Goal: Task Accomplishment & Management: Manage account settings

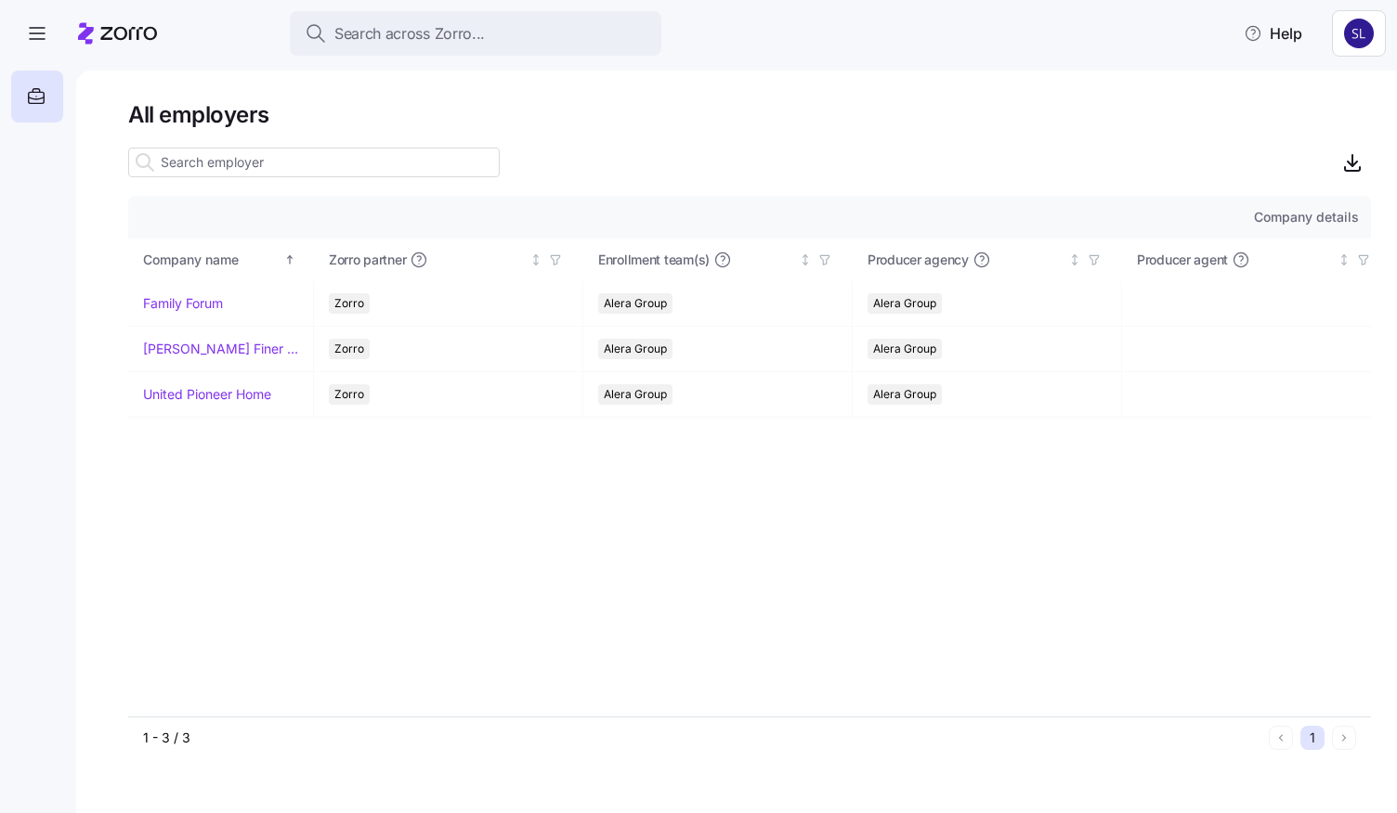
click at [1346, 33] on html "Search across Zorro... Help All employers Company details Benefit status Compan…" at bounding box center [698, 401] width 1397 height 802
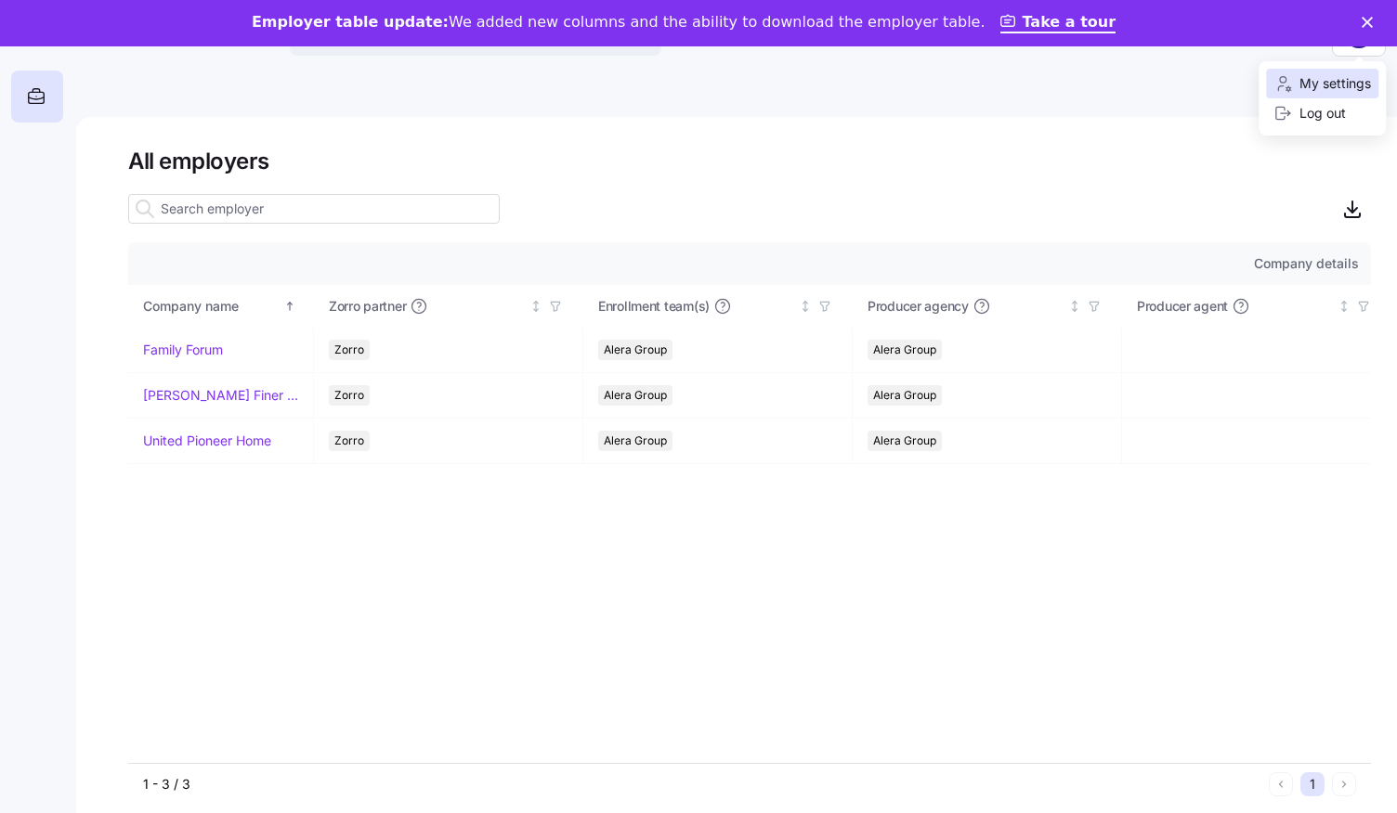
click at [1331, 76] on div "My settings" at bounding box center [1322, 83] width 98 height 20
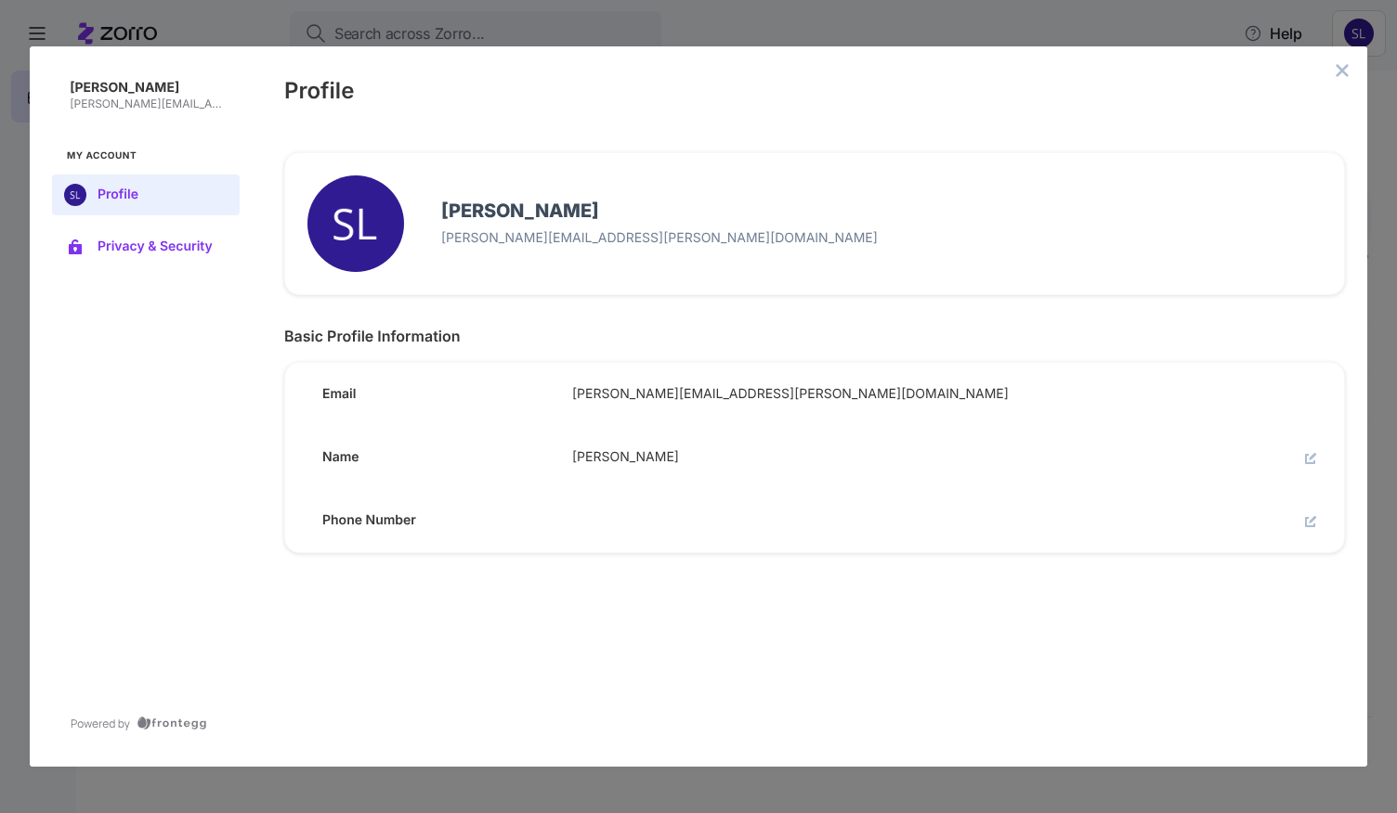
click at [207, 241] on span "Privacy & Security" at bounding box center [161, 247] width 126 height 15
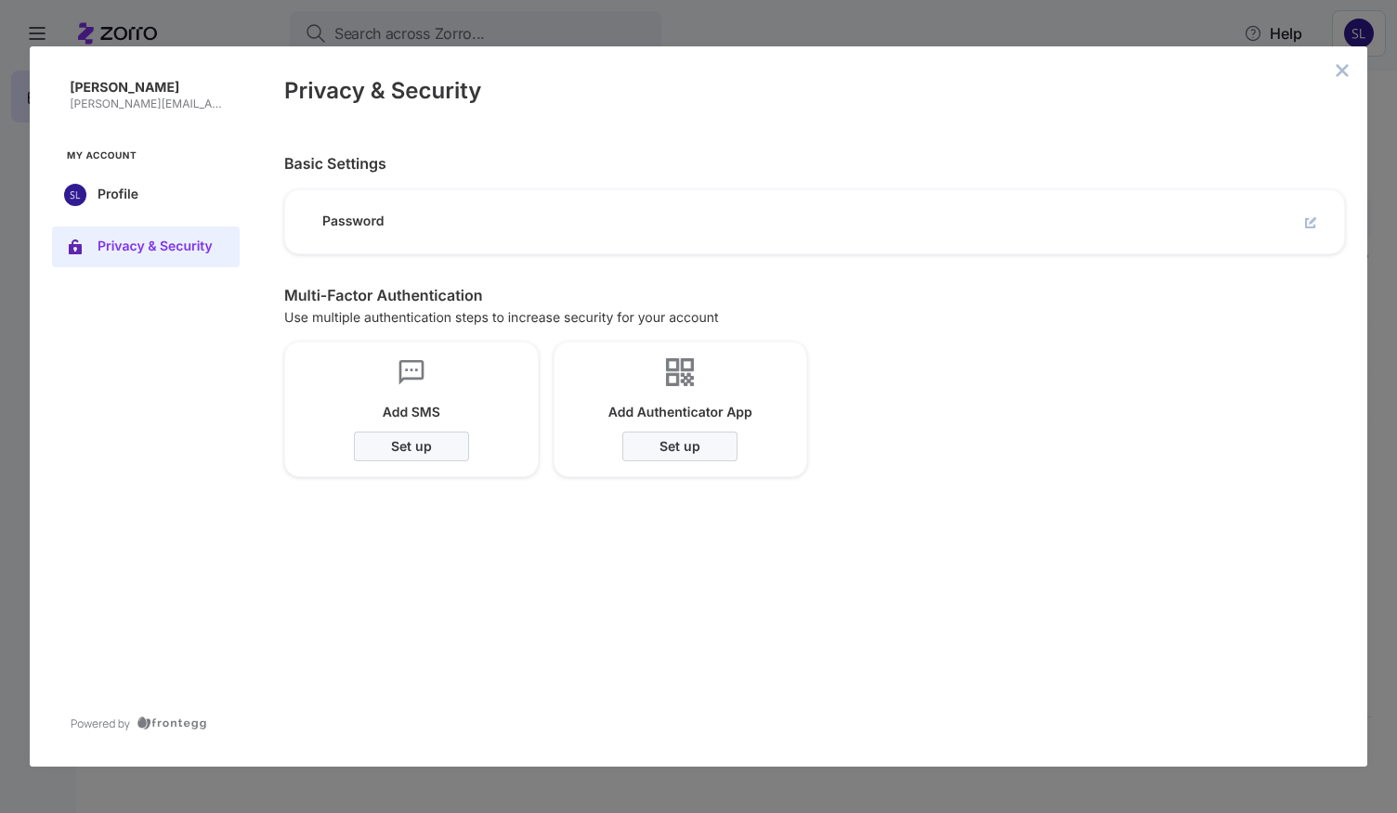
click at [1314, 226] on icon "edit" at bounding box center [1310, 223] width 10 height 10
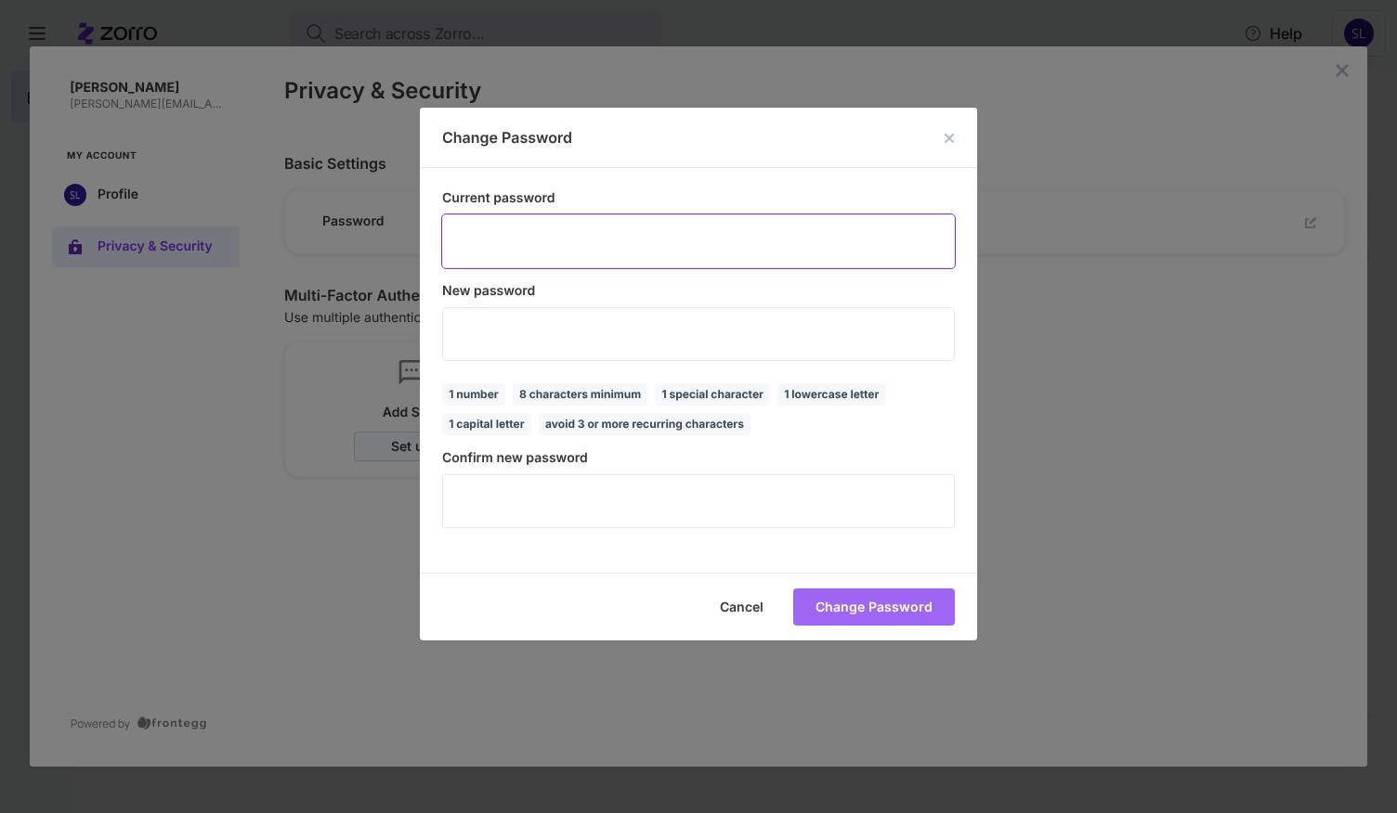
click at [981, 249] on icon "make password visible icon" at bounding box center [988, 241] width 15 height 15
click at [981, 249] on icon "make password invisible icon" at bounding box center [988, 241] width 15 height 15
click at [375, 254] on div "Change Password Current password ​ New password ​ 8 characters minimum avoid 3 …" at bounding box center [698, 406] width 1397 height 813
click at [981, 247] on icon "make password visible icon" at bounding box center [988, 241] width 15 height 11
click at [945, 144] on icon "close dialog" at bounding box center [948, 138] width 11 height 11
